Goal: Task Accomplishment & Management: Complete application form

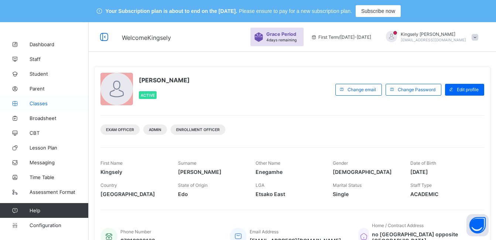
click at [41, 105] on span "Classes" at bounding box center [59, 104] width 59 height 6
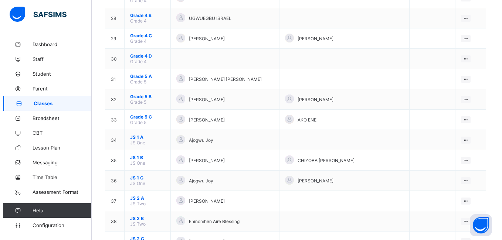
scroll to position [651, 0]
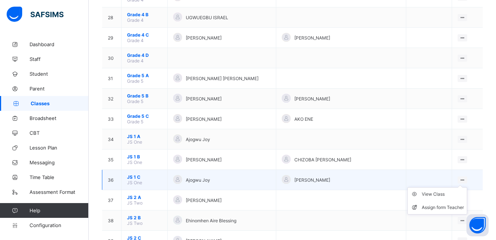
click at [468, 187] on ul "View Class Assign form Teacher" at bounding box center [438, 200] width 60 height 27
click at [451, 208] on div "Assign form Teacher" at bounding box center [443, 207] width 42 height 7
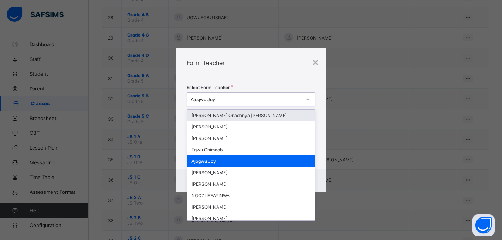
click at [238, 99] on div "Ajogwu Joy" at bounding box center [246, 100] width 111 height 6
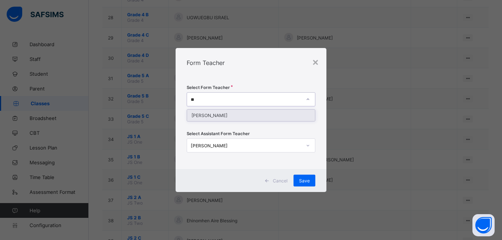
type input "*"
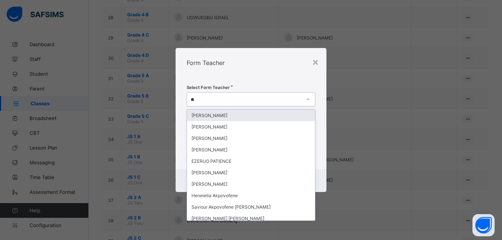
type input "*"
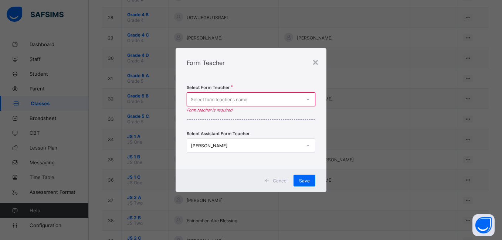
click at [320, 138] on div "Select Form Teacher Select form teacher's name Form teacher is required Select …" at bounding box center [251, 124] width 150 height 92
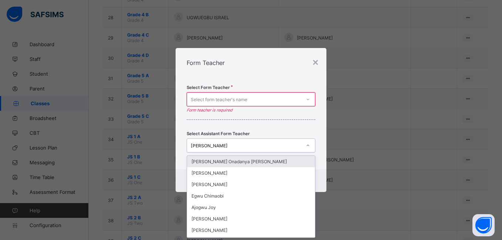
click at [252, 148] on div "[PERSON_NAME]" at bounding box center [246, 146] width 111 height 6
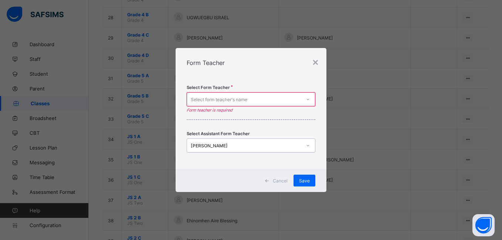
click at [252, 148] on div "[PERSON_NAME]" at bounding box center [246, 146] width 111 height 6
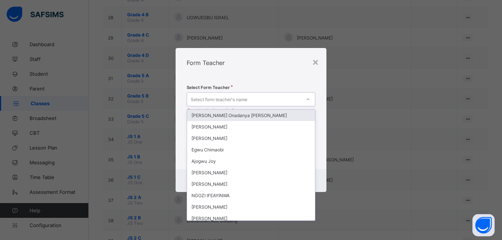
click at [228, 98] on div "Select form teacher's name" at bounding box center [219, 99] width 57 height 14
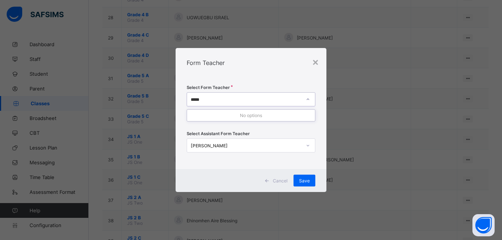
type input "*****"
click at [300, 144] on div "[PERSON_NAME]" at bounding box center [246, 146] width 111 height 6
click at [283, 146] on div "[PERSON_NAME]" at bounding box center [246, 146] width 111 height 6
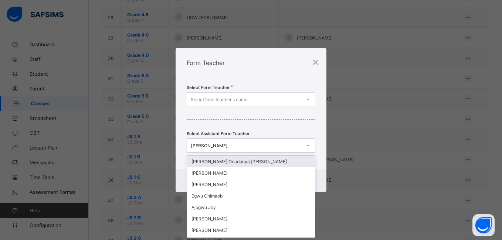
click at [283, 146] on div "[PERSON_NAME]" at bounding box center [246, 146] width 111 height 6
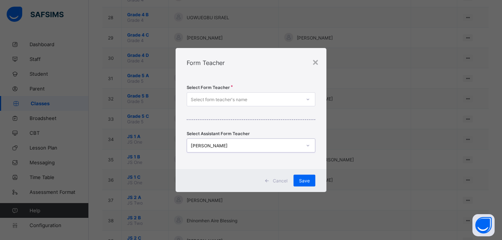
click at [283, 146] on div "[PERSON_NAME]" at bounding box center [246, 146] width 111 height 6
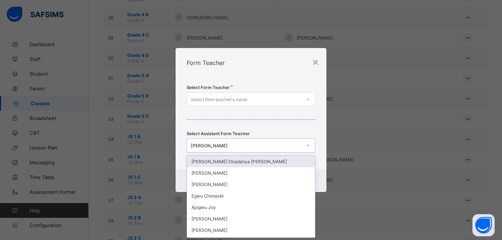
click at [283, 146] on div "[PERSON_NAME]" at bounding box center [246, 146] width 111 height 6
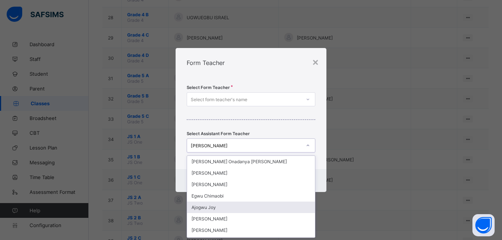
click at [234, 207] on div "Ajogwu Joy" at bounding box center [251, 207] width 128 height 11
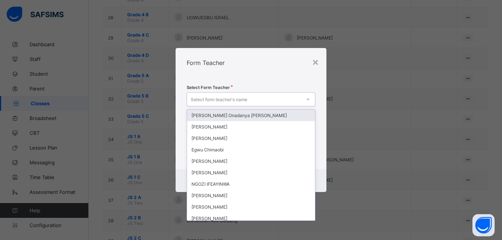
click at [255, 105] on div "Select form teacher's name" at bounding box center [251, 99] width 128 height 14
type input "****"
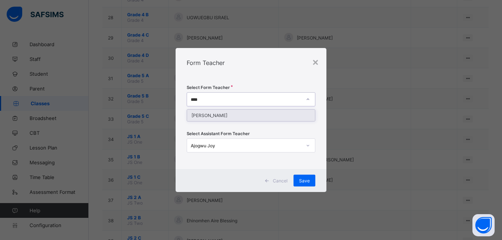
click at [249, 114] on div "[PERSON_NAME]" at bounding box center [251, 115] width 128 height 11
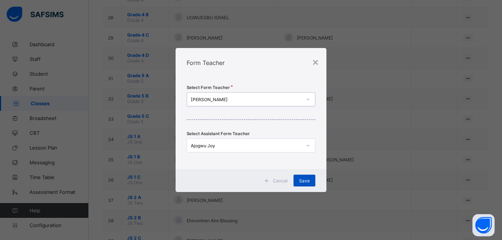
click at [303, 179] on span "Save" at bounding box center [304, 181] width 11 height 6
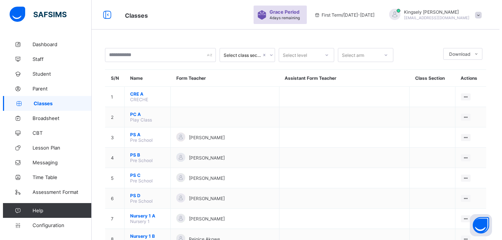
scroll to position [651, 0]
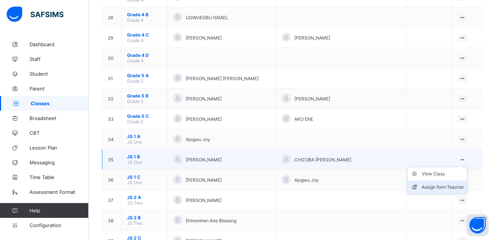
click at [445, 184] on div "Assign form Teacher" at bounding box center [443, 187] width 42 height 7
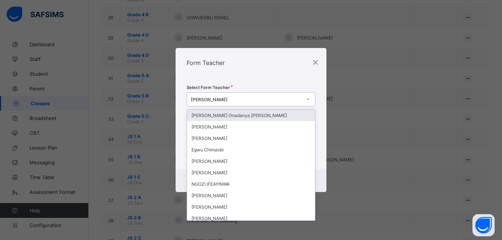
click at [272, 97] on div "[PERSON_NAME]" at bounding box center [246, 100] width 111 height 6
type input "***"
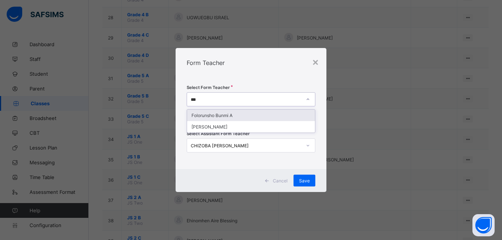
click at [241, 115] on div "Folorunsho Bunmi A" at bounding box center [251, 115] width 128 height 11
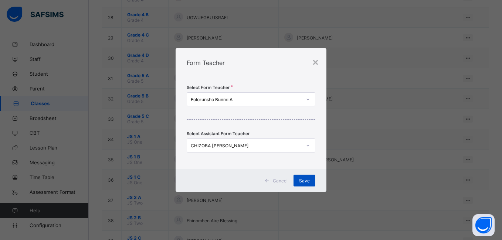
click at [302, 181] on span "Save" at bounding box center [304, 181] width 11 height 6
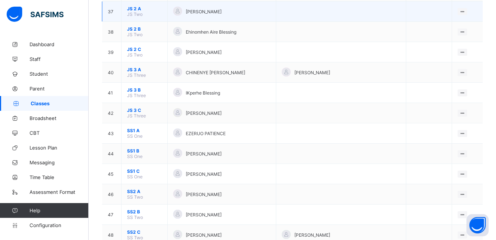
scroll to position [828, 0]
